Goal: Information Seeking & Learning: Understand process/instructions

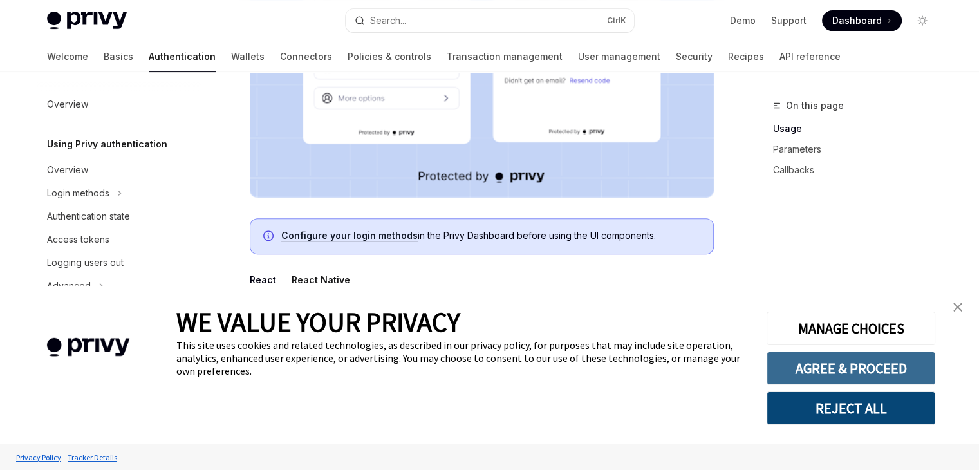
click at [868, 364] on button "AGREE & PROCEED" at bounding box center [851, 368] width 169 height 33
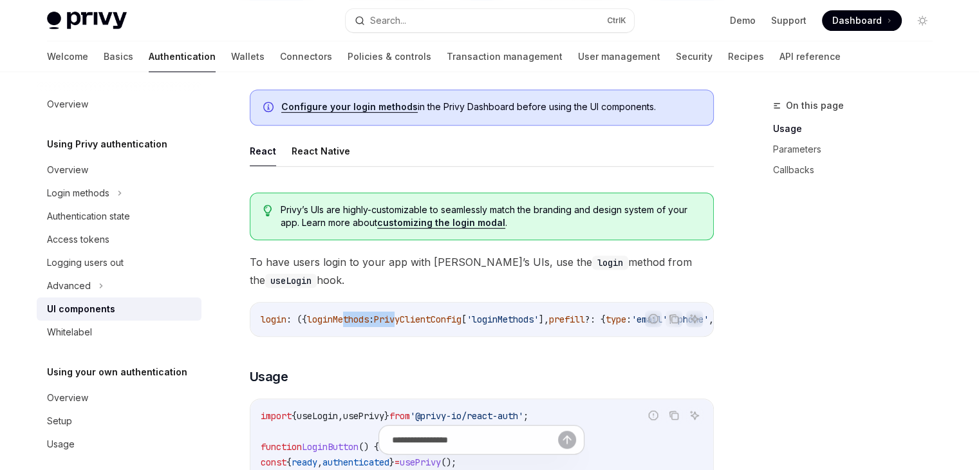
drag, startPoint x: 350, startPoint y: 328, endPoint x: 412, endPoint y: 325, distance: 62.5
click at [412, 325] on div "login : ({ loginMethods : PrivyClientConfig [ 'loginMethods' ], prefill ?: { ty…" at bounding box center [481, 319] width 463 height 33
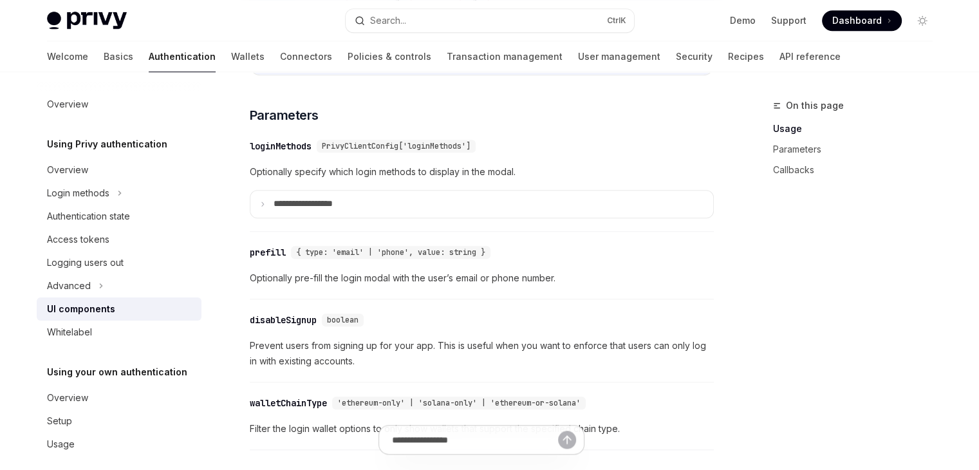
scroll to position [1223, 0]
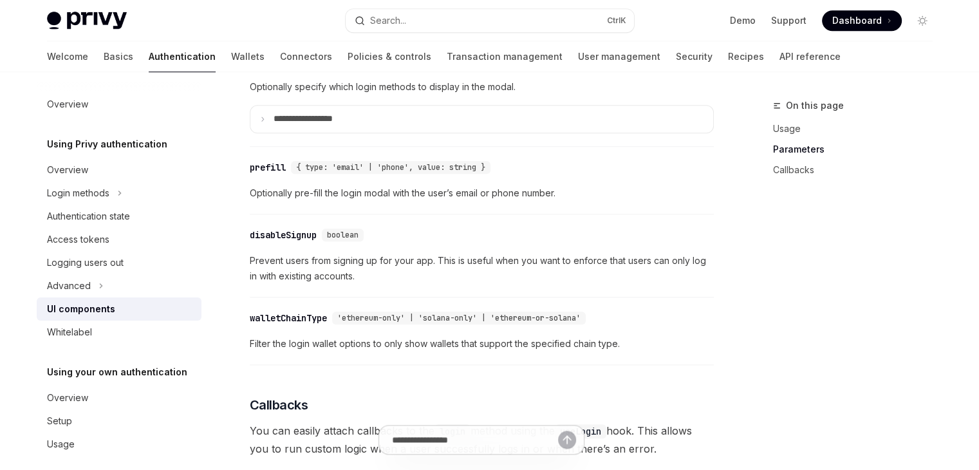
click at [301, 147] on div "**********" at bounding box center [482, 97] width 464 height 100
click at [301, 133] on summary "**********" at bounding box center [481, 119] width 463 height 27
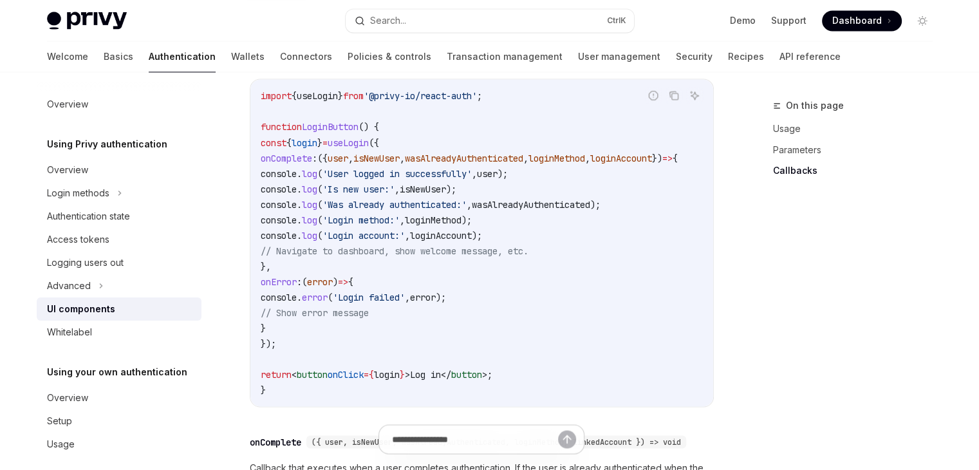
scroll to position [2318, 0]
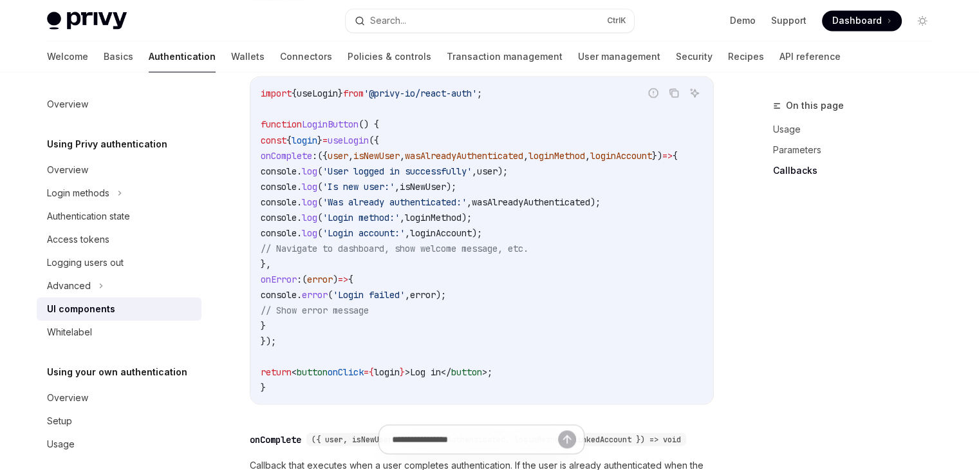
drag, startPoint x: 416, startPoint y: 414, endPoint x: 527, endPoint y: 397, distance: 112.7
click at [527, 397] on div "import { useLogin } from '@privy-io/react-auth' ; function LoginButton () { con…" at bounding box center [481, 240] width 463 height 327
click at [75, 63] on div "Welcome Basics Authentication Wallets Connectors Policies & controls Transactio…" at bounding box center [444, 56] width 794 height 31
click at [104, 60] on link "Basics" at bounding box center [119, 56] width 30 height 31
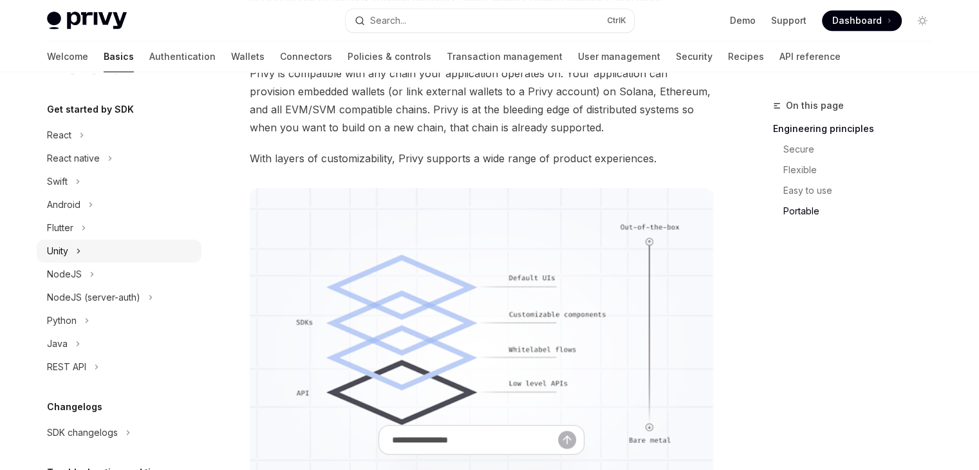
scroll to position [129, 0]
click at [91, 135] on div "React" at bounding box center [119, 132] width 165 height 23
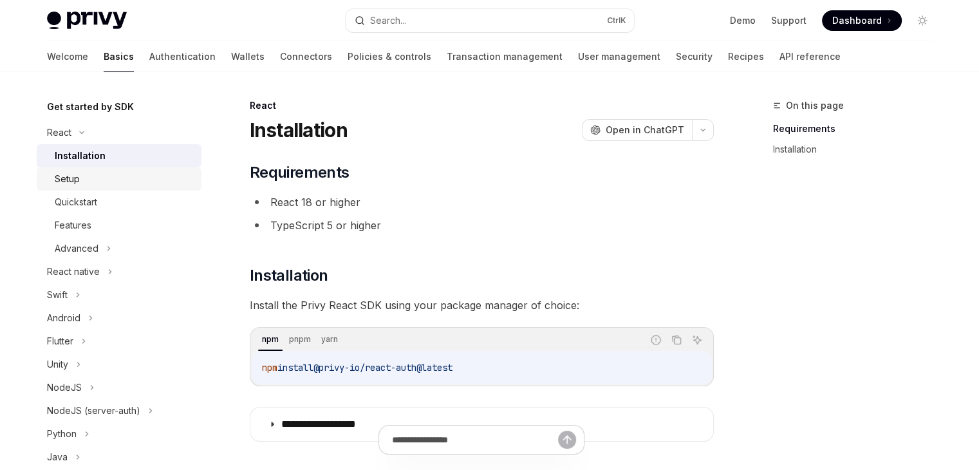
click at [130, 178] on div "Setup" at bounding box center [124, 178] width 139 height 15
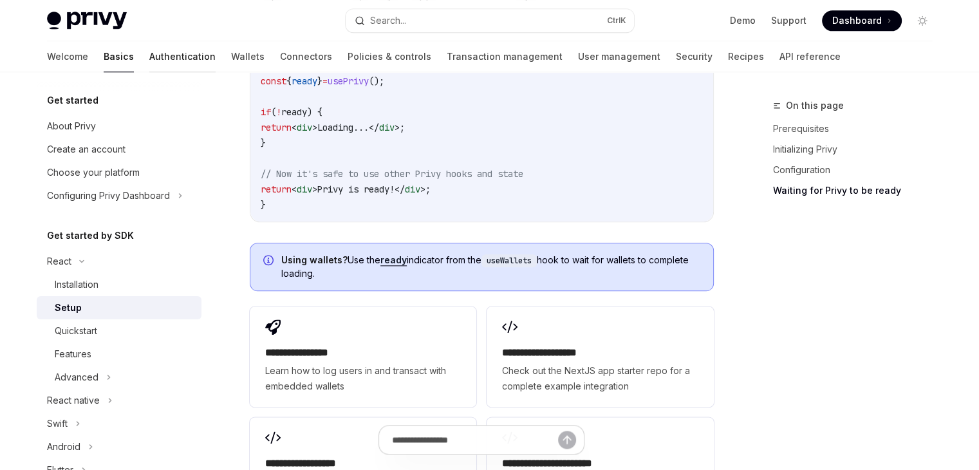
click at [149, 45] on link "Authentication" at bounding box center [182, 56] width 66 height 31
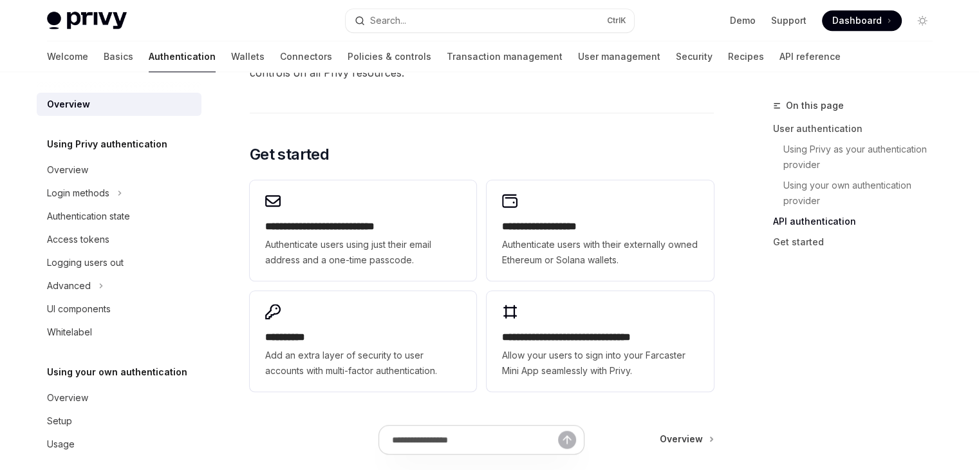
scroll to position [1030, 0]
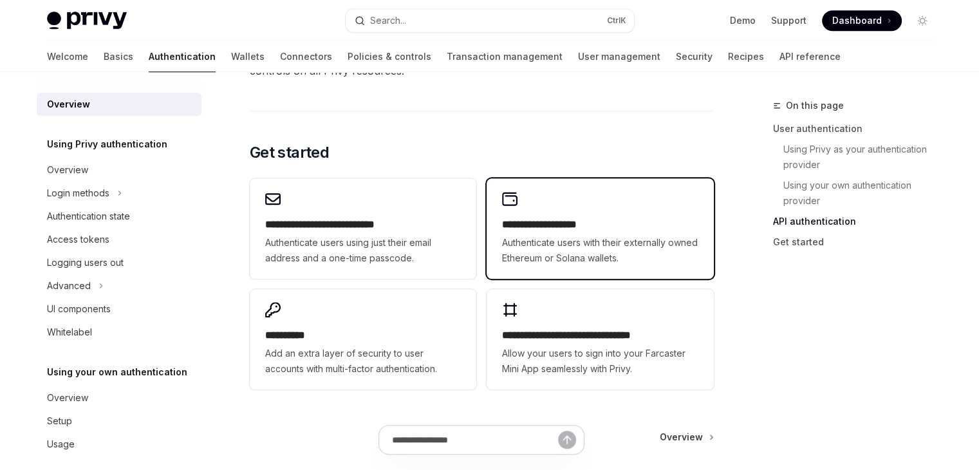
click at [612, 230] on h2 "**********" at bounding box center [600, 224] width 196 height 15
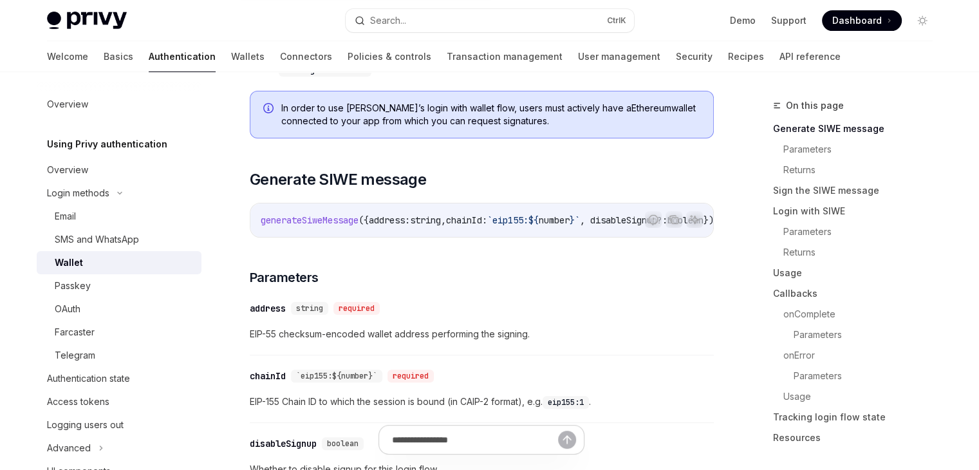
scroll to position [322, 0]
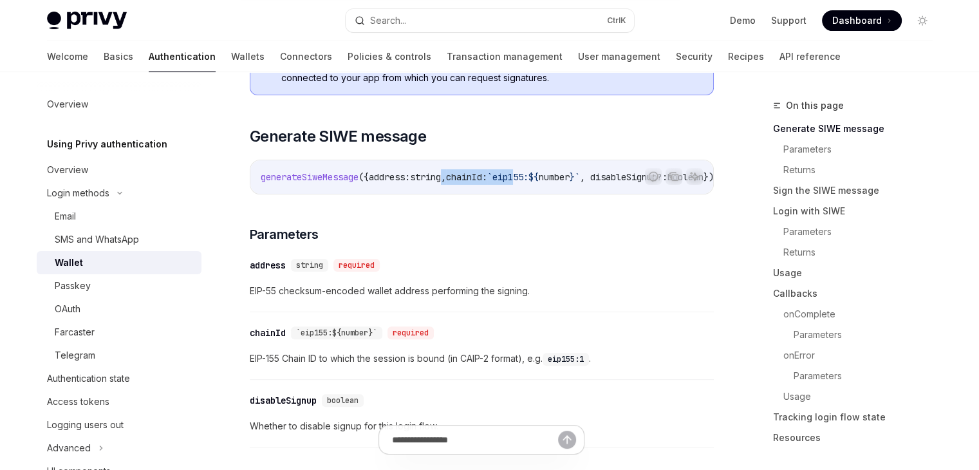
drag, startPoint x: 458, startPoint y: 191, endPoint x: 543, endPoint y: 186, distance: 85.8
click at [543, 186] on div "generateSiweMessage ({ address: string , chainId: `eip155: ${ number } ` , disa…" at bounding box center [481, 176] width 463 height 33
click at [531, 191] on div "generateSiweMessage ({ address: string , chainId: `eip155: ${ number } ` , disa…" at bounding box center [481, 176] width 463 height 33
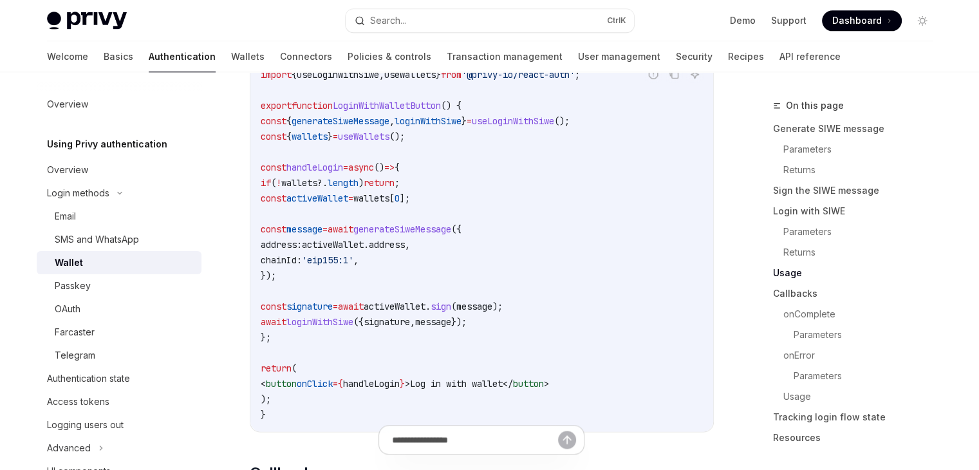
scroll to position [1674, 0]
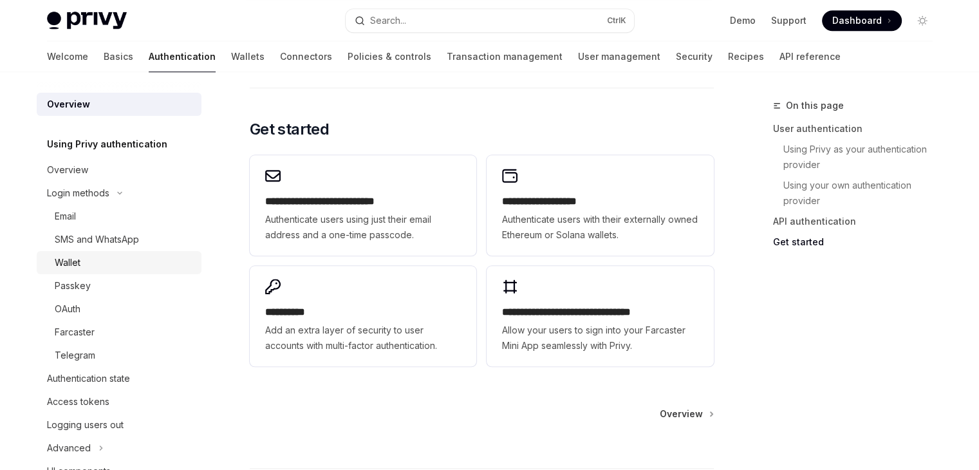
scroll to position [1033, 0]
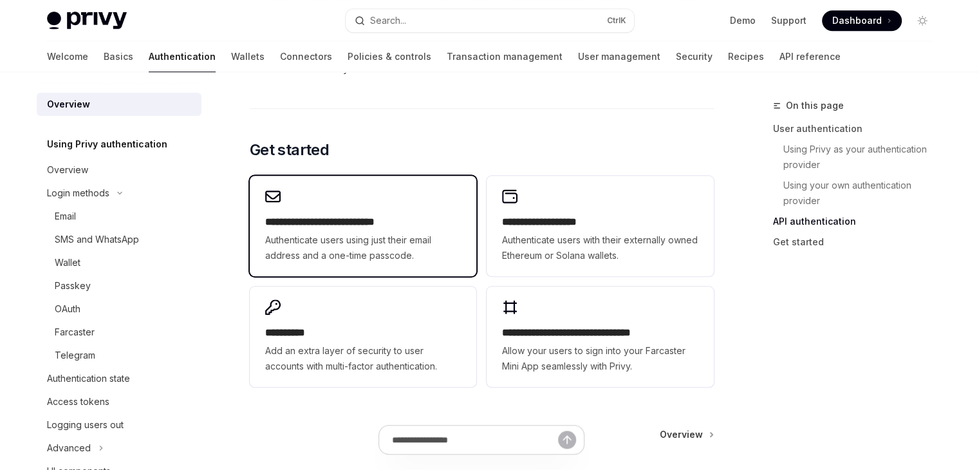
click at [389, 220] on h2 "**********" at bounding box center [363, 221] width 196 height 15
type textarea "*"
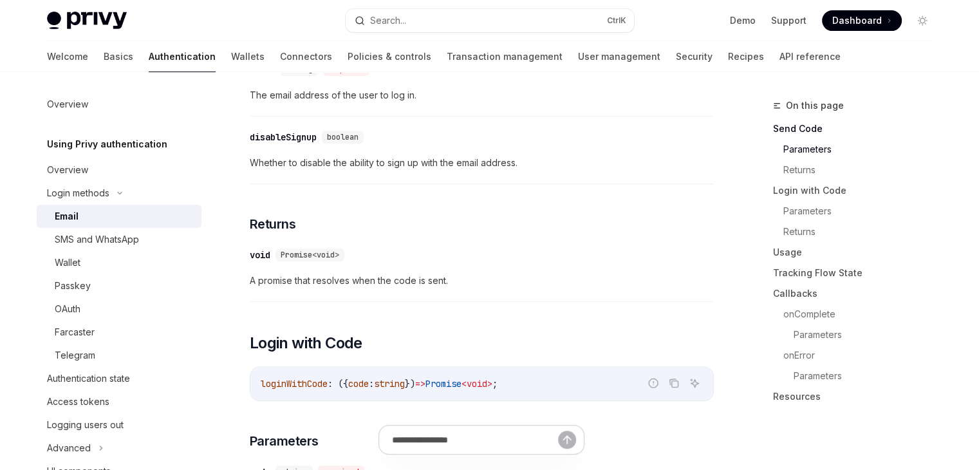
scroll to position [377, 0]
